Goal: Use online tool/utility: Utilize a website feature to perform a specific function

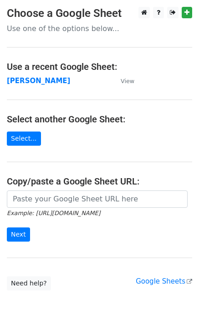
type input "[URL][DOMAIN_NAME]"
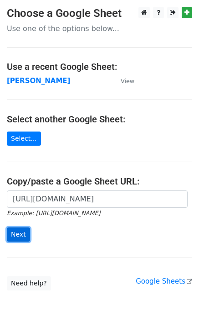
click at [19, 234] on input "Next" at bounding box center [18, 234] width 23 height 14
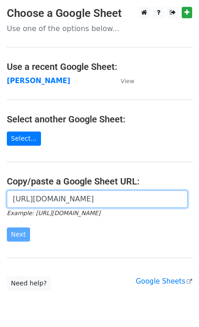
click at [53, 202] on input "[URL][DOMAIN_NAME]" at bounding box center [97, 198] width 181 height 17
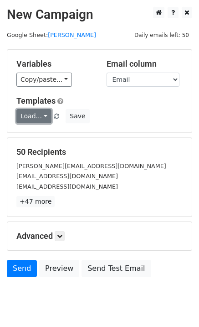
click at [33, 121] on link "Load..." at bounding box center [33, 116] width 35 height 14
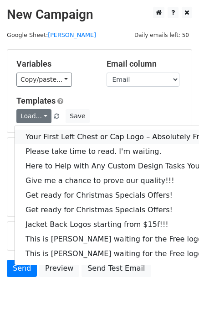
click at [41, 135] on link "Your First Left Chest or Cap Logo – Absolutely Free" at bounding box center [124, 137] width 218 height 15
